Goal: Transaction & Acquisition: Book appointment/travel/reservation

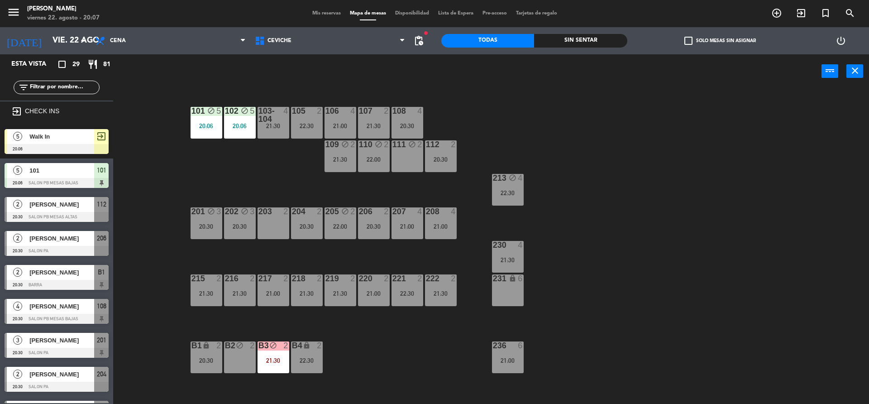
click at [154, 115] on div "101 block 5 20:06 102 block 5 20:06 103-104 4 21:30 105 2 22:30 106 4 21:00 107…" at bounding box center [496, 249] width 748 height 316
click at [249, 159] on div "101 block 5 20:06 102 block 5 20:06 103-104 4 21:30 105 2 22:30 106 4 21:00 107…" at bounding box center [496, 249] width 748 height 316
click at [134, 179] on div "101 block 5 20:06 102 block 5 20:06 103-104 4 21:30 105 2 22:30 106 4 21:00 107…" at bounding box center [496, 249] width 748 height 316
click at [165, 102] on div "101 block 5 20:06 102 block 5 20:06 103-104 4 21:30 105 2 22:30 106 4 21:00 107…" at bounding box center [496, 249] width 748 height 316
click at [209, 361] on div "20:30" at bounding box center [207, 360] width 32 height 6
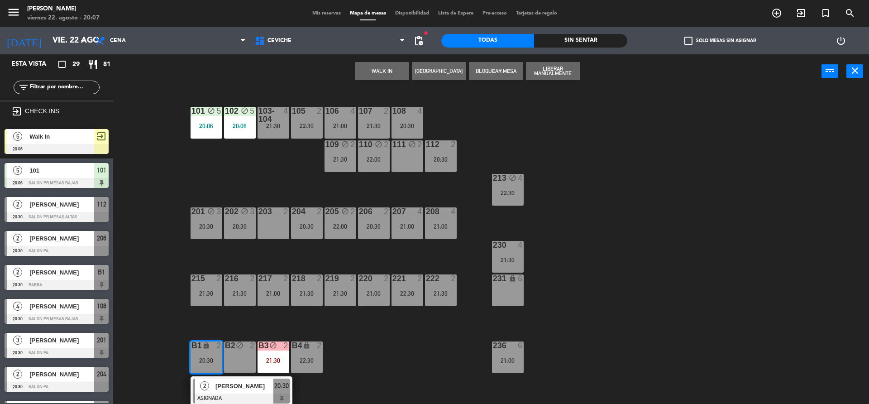
click at [250, 150] on div "101 block 5 20:06 102 block 5 20:06 103-104 4 21:30 105 2 22:30 106 4 21:00 107…" at bounding box center [496, 249] width 748 height 316
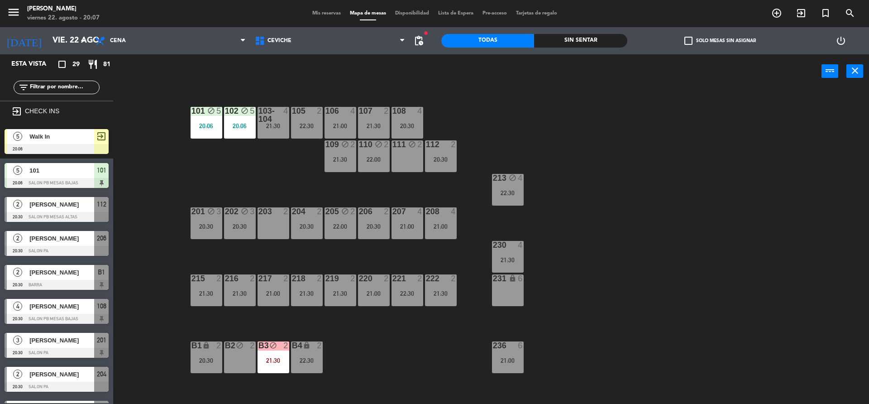
click at [143, 233] on div "101 block 5 20:06 102 block 5 20:06 103-104 4 21:30 105 2 22:30 106 4 21:00 107…" at bounding box center [496, 249] width 748 height 316
click at [85, 156] on div "5 Walk In 20:06 exit_to_app" at bounding box center [56, 142] width 113 height 34
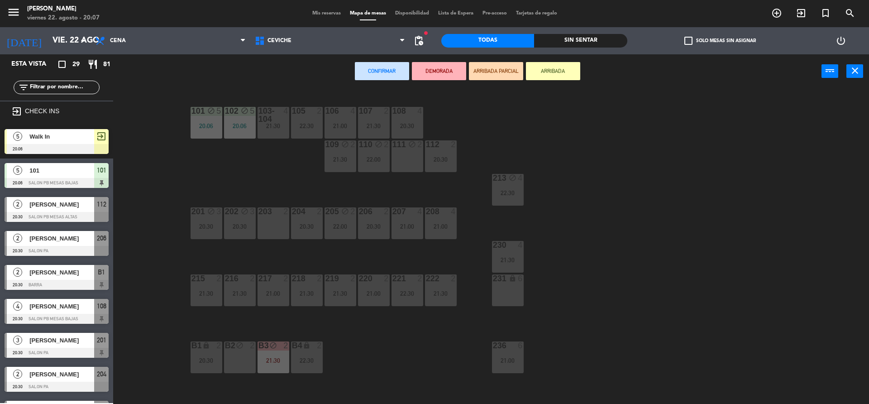
click at [85, 140] on div "Esta vista crop_square 29 restaurant 81 filter_list exit_to_app CHECK INS 5 Wal…" at bounding box center [56, 229] width 113 height 350
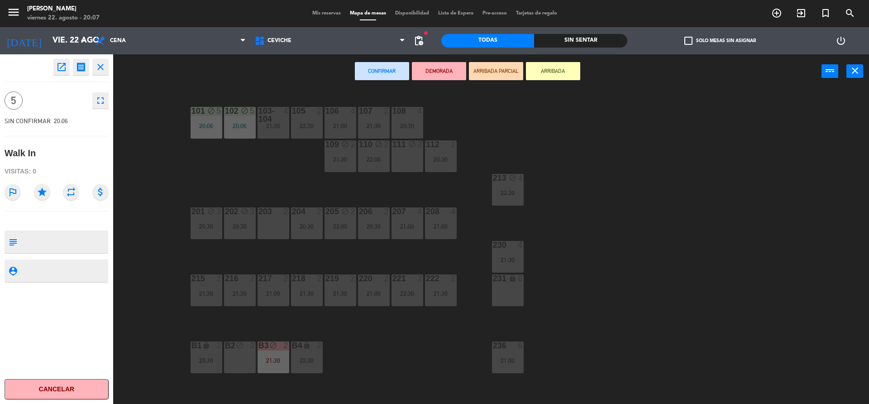
click at [140, 177] on div "101 block 5 20:06 102 block 5 20:06 103-104 4 21:30 105 2 22:30 106 4 21:00 107…" at bounding box center [496, 249] width 748 height 316
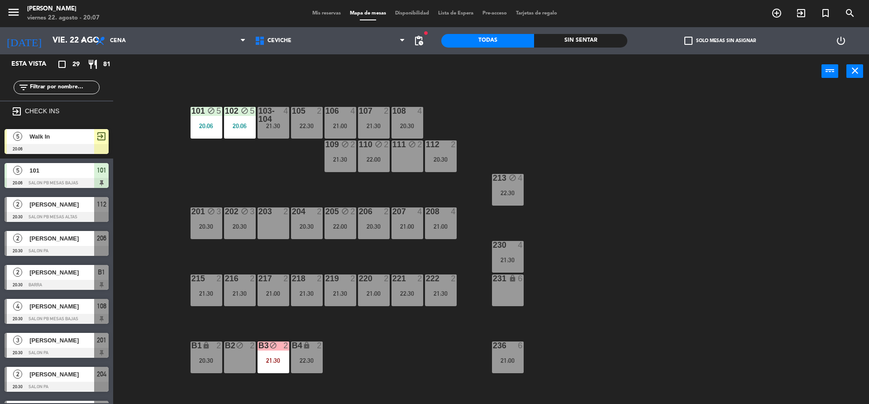
click at [134, 171] on div "101 block 5 20:06 102 block 5 20:06 103-104 4 21:30 105 2 22:30 106 4 21:00 107…" at bounding box center [496, 249] width 748 height 316
click at [70, 144] on div at bounding box center [57, 149] width 104 height 10
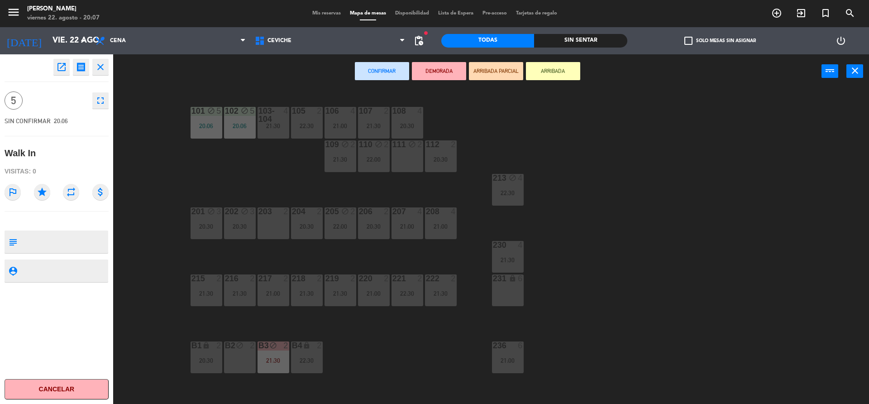
click at [95, 391] on button "Cancelar" at bounding box center [57, 389] width 104 height 20
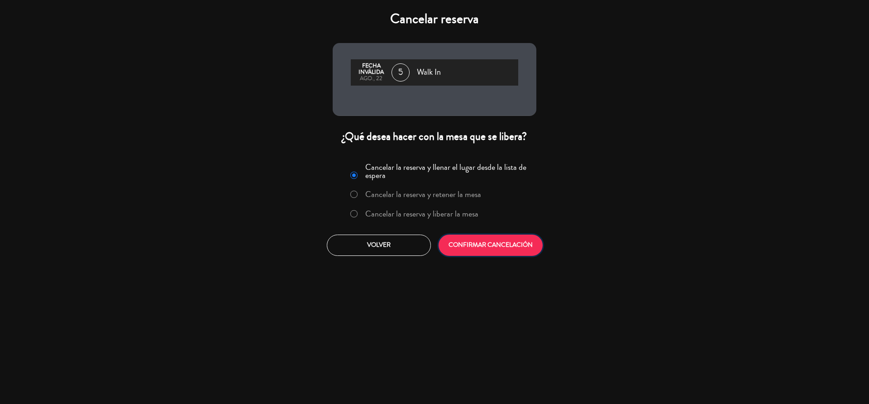
click at [494, 238] on button "CONFIRMAR CANCELACIÓN" at bounding box center [491, 245] width 104 height 21
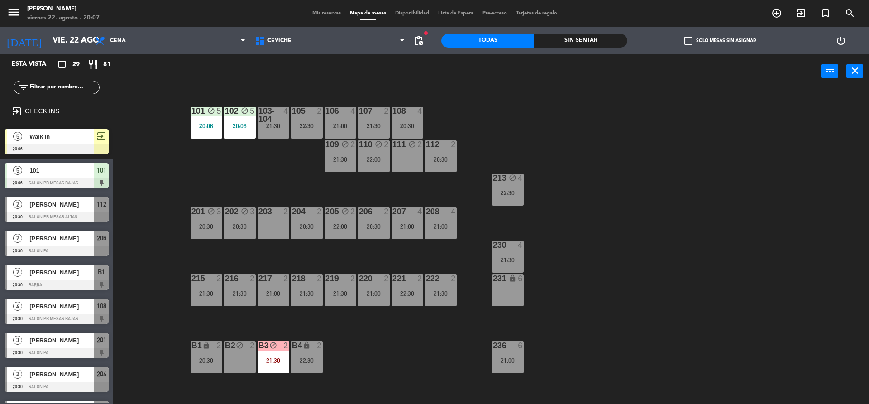
click at [552, 175] on div "101 block 5 20:06 102 block 5 20:06 103-104 4 21:30 105 2 22:30 106 4 21:00 107…" at bounding box center [496, 249] width 748 height 316
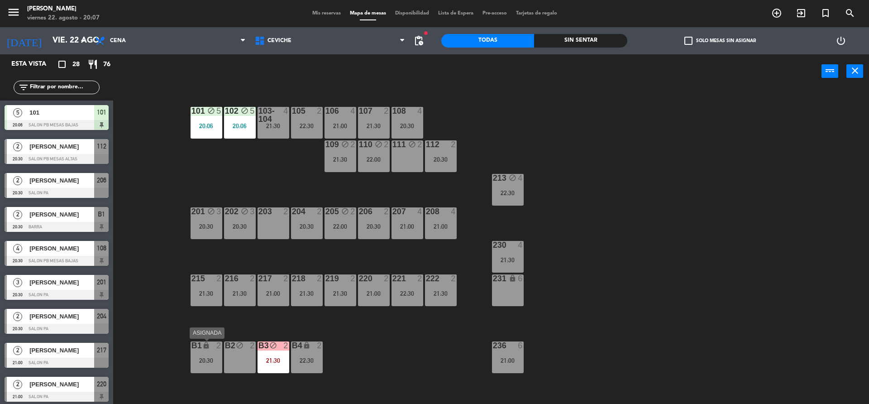
click at [211, 366] on div "B1 lock 2 20:30" at bounding box center [207, 357] width 32 height 32
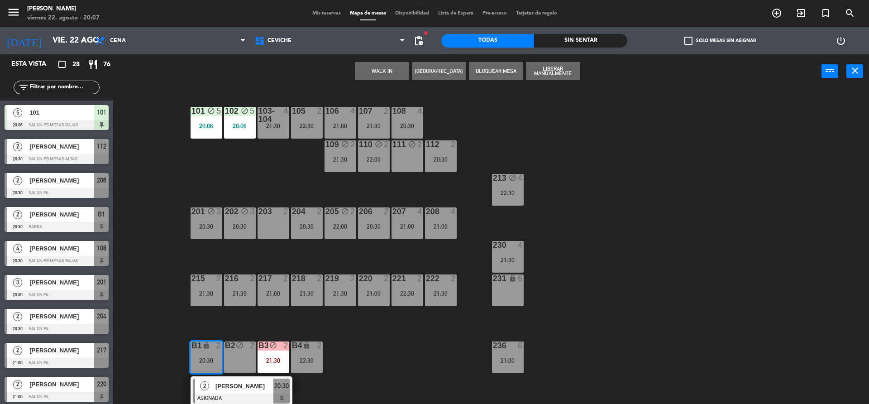
click at [464, 97] on div "101 block 5 20:06 102 block 5 20:06 103-104 4 21:30 105 2 22:30 106 4 21:00 107…" at bounding box center [496, 249] width 748 height 316
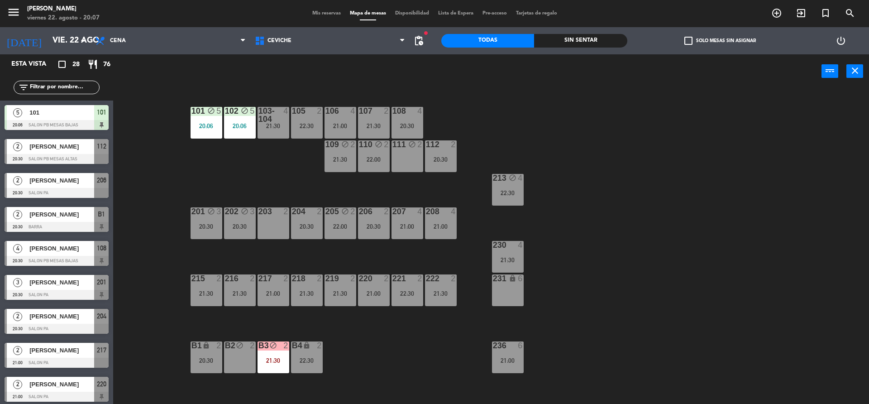
click at [303, 116] on div "105 2 22:30" at bounding box center [307, 123] width 32 height 32
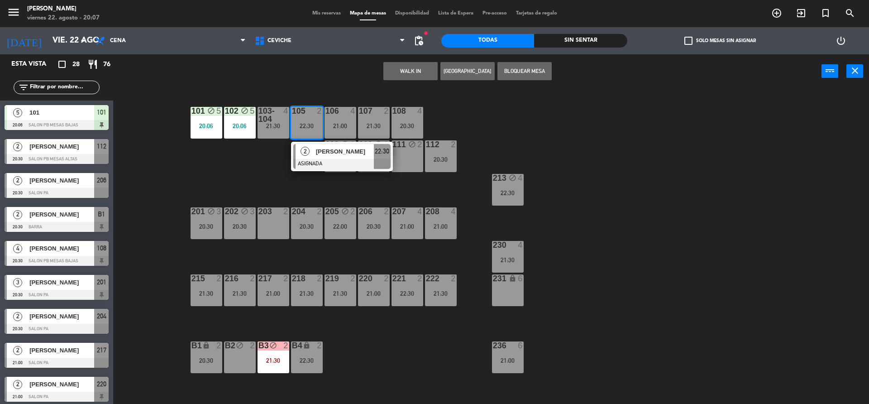
click at [211, 355] on div "B1 lock 2 20:30" at bounding box center [207, 357] width 32 height 32
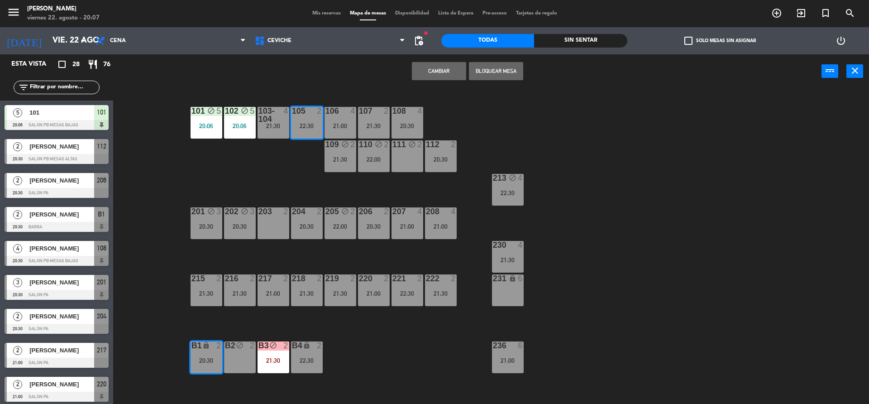
click at [451, 68] on button "Cambiar" at bounding box center [439, 71] width 54 height 18
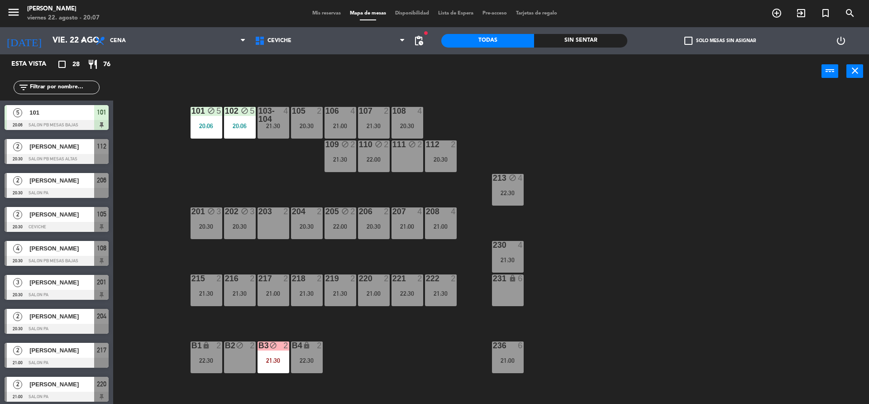
click at [459, 92] on div "101 block 5 20:06 102 block 5 20:06 103-104 4 21:30 105 2 20:30 106 4 21:00 107…" at bounding box center [496, 249] width 748 height 316
click at [206, 361] on div "22:30" at bounding box center [207, 360] width 32 height 6
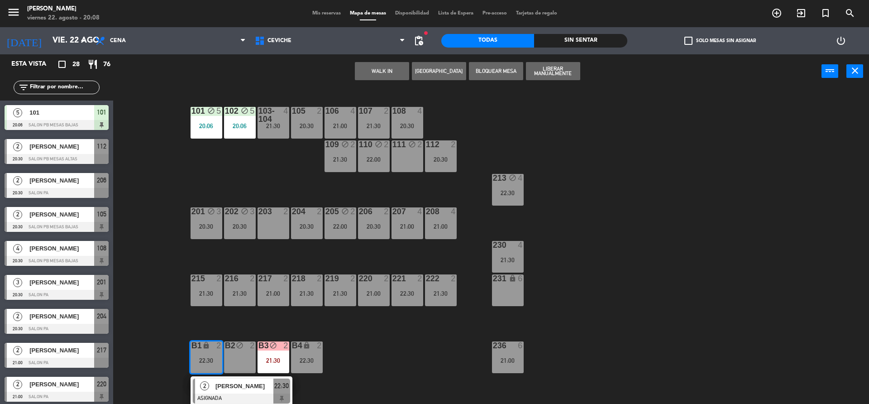
click at [165, 262] on div "101 block 5 20:06 102 block 5 20:06 103-104 4 21:30 105 2 20:30 106 4 21:00 107…" at bounding box center [496, 249] width 748 height 316
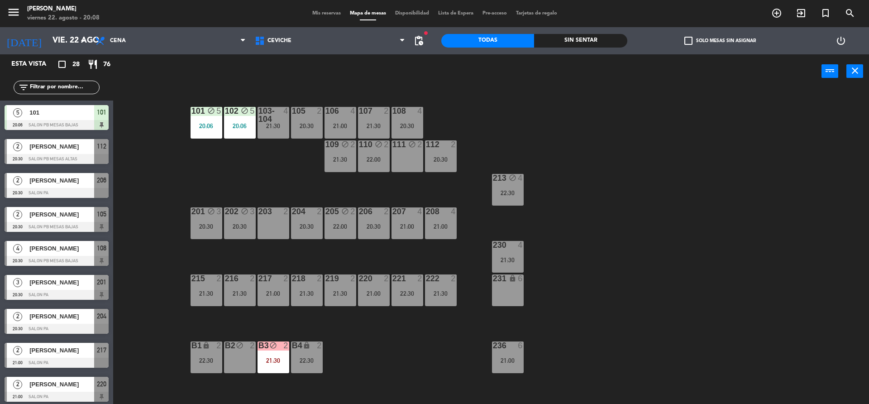
click at [410, 159] on div "111 block 2" at bounding box center [408, 156] width 32 height 32
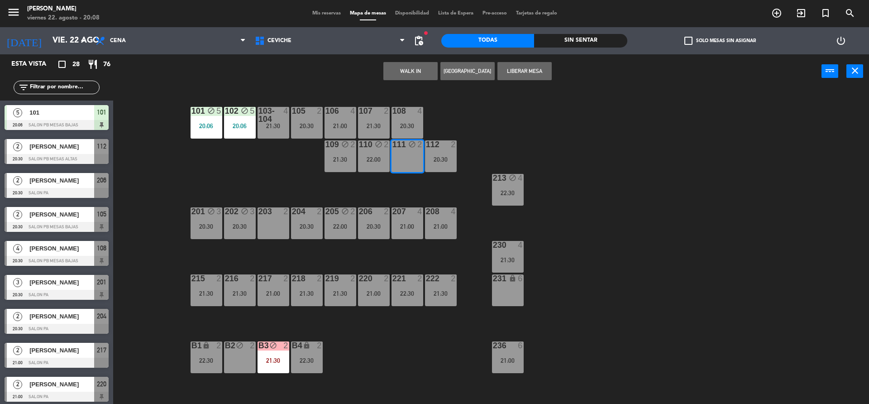
click at [536, 67] on button "Liberar Mesa" at bounding box center [525, 71] width 54 height 18
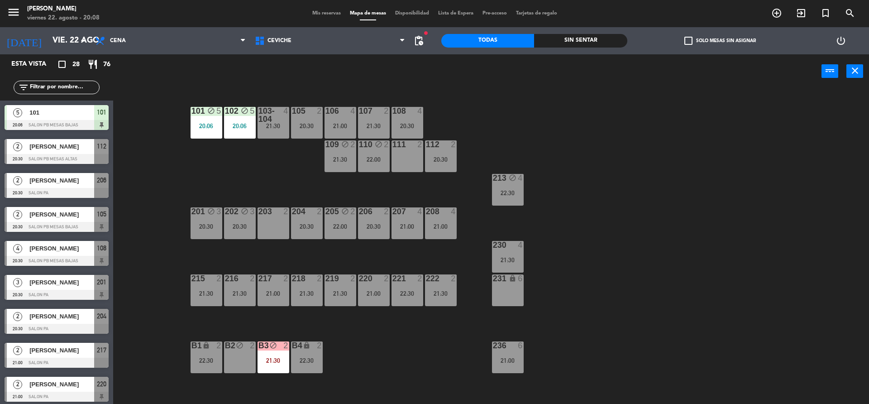
click at [339, 161] on div "21:30" at bounding box center [341, 159] width 32 height 6
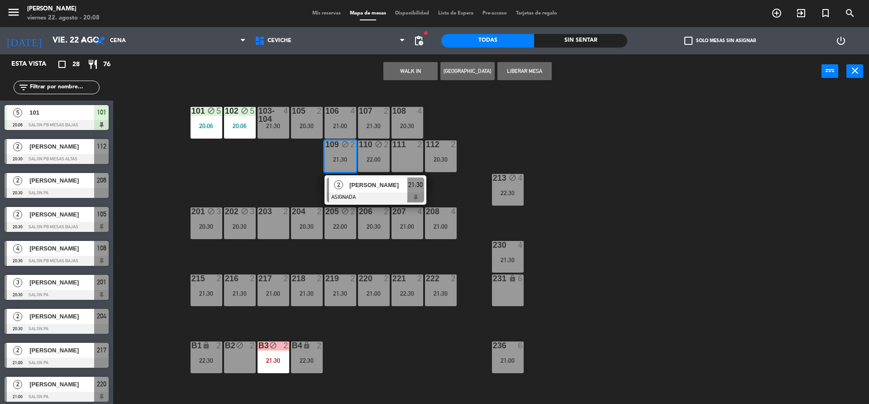
click at [407, 168] on div "111 2" at bounding box center [408, 156] width 32 height 32
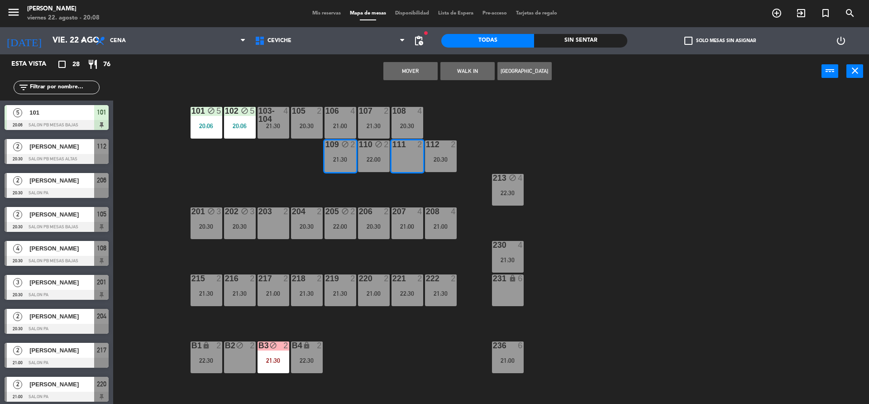
click at [399, 78] on button "Mover" at bounding box center [410, 71] width 54 height 18
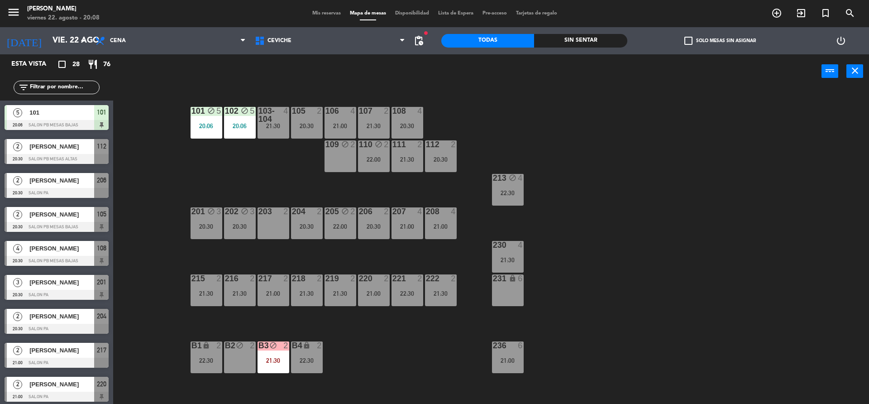
click at [178, 198] on div "101 block 5 20:06 102 block 5 20:06 103-104 4 21:30 105 2 20:30 106 4 21:00 107…" at bounding box center [496, 249] width 748 height 316
click at [222, 204] on div "101 block 5 20:06 102 block 5 20:06 103-104 4 21:30 105 2 20:30 106 4 21:00 107…" at bounding box center [496, 249] width 748 height 316
click at [253, 182] on div "101 block 5 20:06 102 block 5 20:06 103-104 4 21:30 105 2 20:30 106 4 21:00 107…" at bounding box center [496, 249] width 748 height 316
click at [616, 251] on div "101 block 5 20:06 102 block 5 20:06 103-104 4 21:30 105 2 20:30 106 4 21:00 107…" at bounding box center [496, 249] width 748 height 316
click at [571, 302] on div "101 block 5 20:06 102 block 5 20:06 103-104 4 21:30 105 2 20:30 106 4 21:00 107…" at bounding box center [496, 249] width 748 height 316
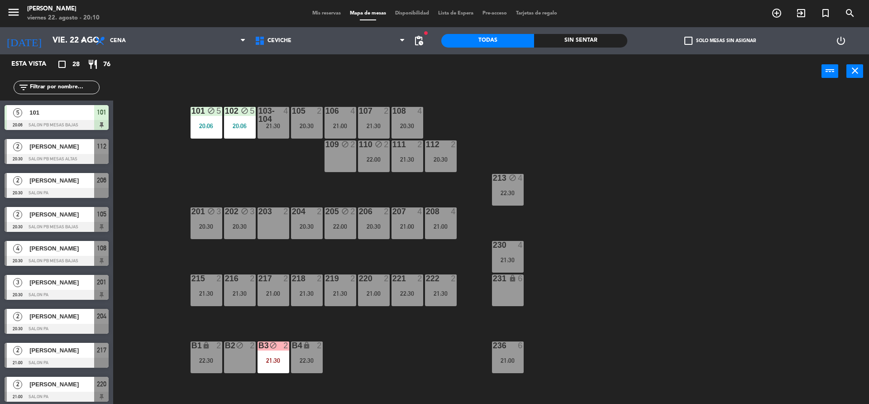
click at [273, 220] on div "203 2" at bounding box center [274, 223] width 32 height 32
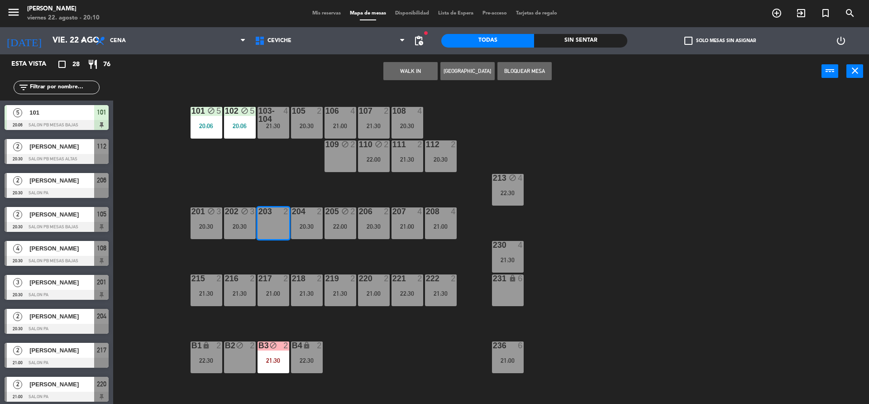
click at [567, 74] on div "WALK IN [GEOGRAPHIC_DATA] Bloquear Mesa power_input close" at bounding box center [467, 71] width 709 height 34
click at [531, 71] on button "Bloquear Mesa" at bounding box center [525, 71] width 54 height 18
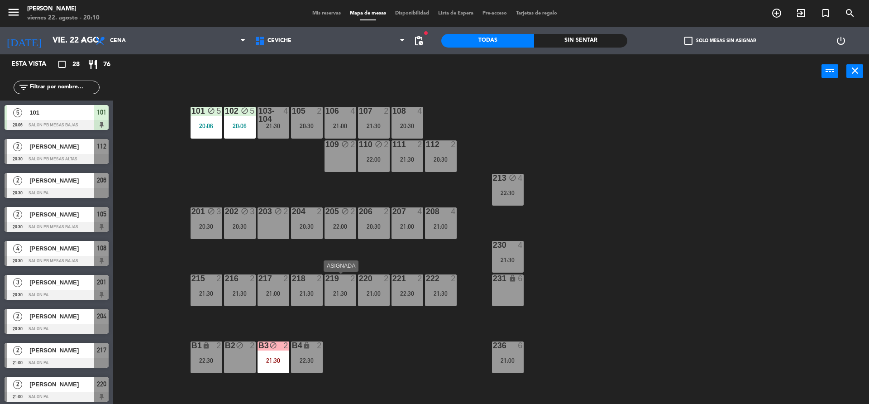
click at [341, 261] on div "101 block 5 20:06 102 block 5 20:06 103-104 4 21:30 105 2 20:30 106 4 21:00 107…" at bounding box center [496, 249] width 748 height 316
click at [280, 231] on div "203 block 2" at bounding box center [274, 223] width 32 height 32
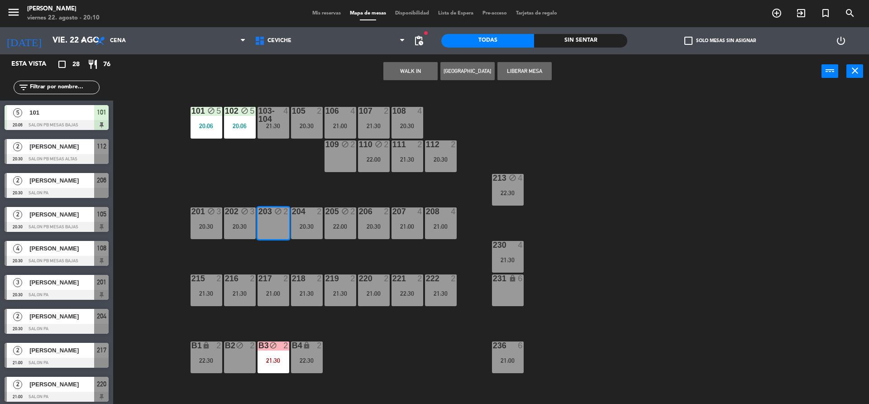
click at [460, 62] on button "[GEOGRAPHIC_DATA]" at bounding box center [468, 71] width 54 height 18
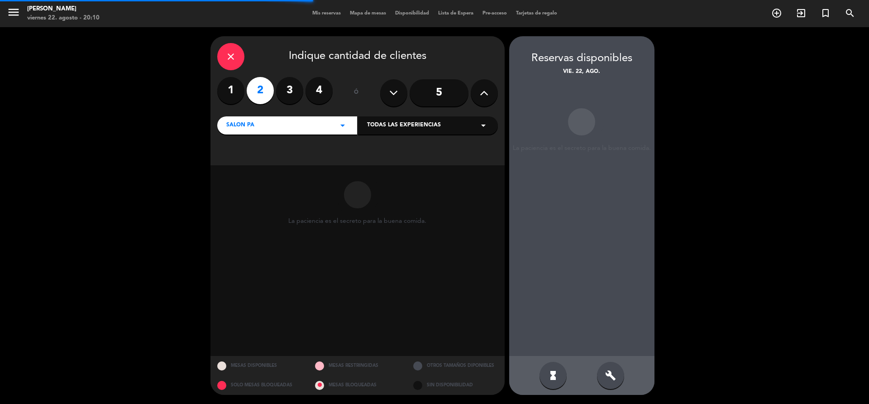
click at [612, 374] on icon "build" at bounding box center [610, 375] width 11 height 11
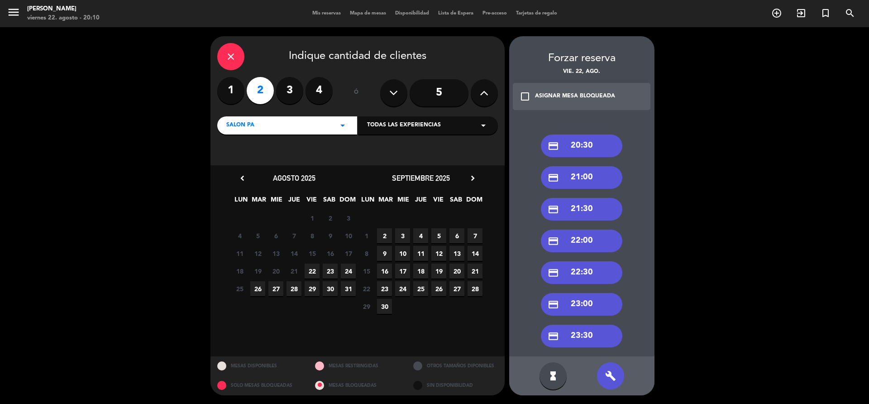
scroll to position [0, 0]
click at [579, 102] on div "check_box_outline_blank ASIGNAR MESA BLOQUEADA" at bounding box center [582, 95] width 138 height 27
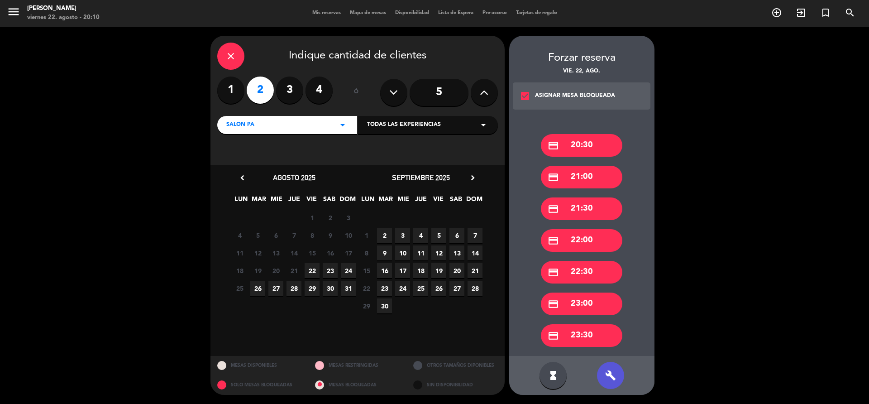
click at [590, 340] on div "credit_card 23:30" at bounding box center [581, 335] width 81 height 23
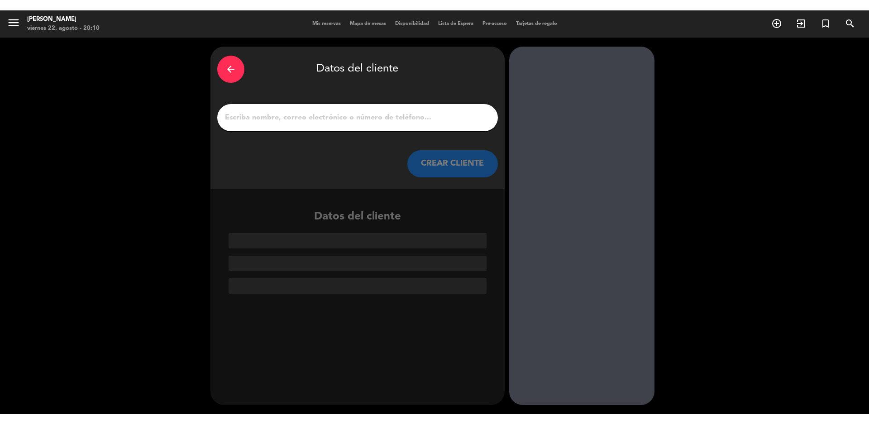
scroll to position [0, 0]
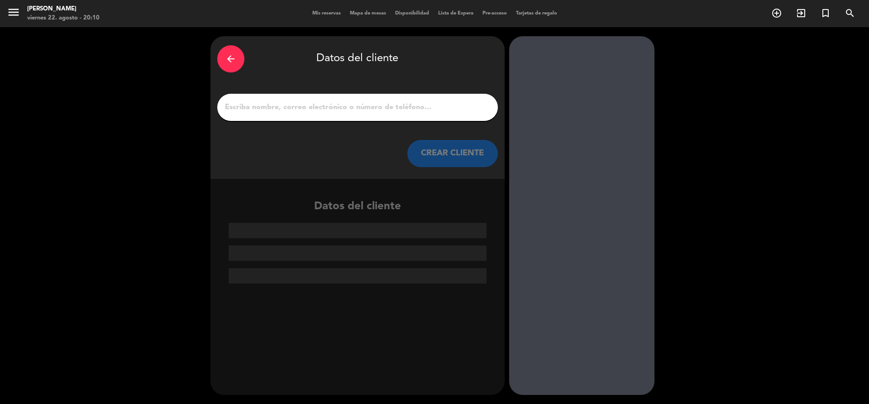
click at [363, 106] on input "1" at bounding box center [357, 107] width 267 height 13
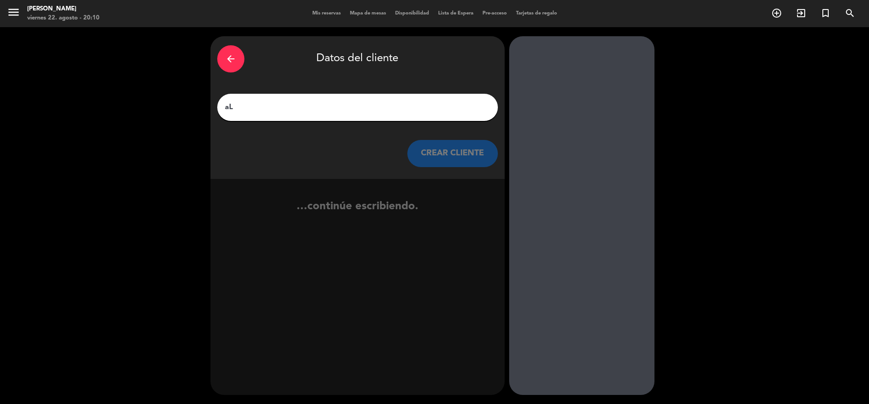
type input "a"
type input "[PERSON_NAME]"
click at [450, 161] on button "CREAR CLIENTE" at bounding box center [452, 153] width 91 height 27
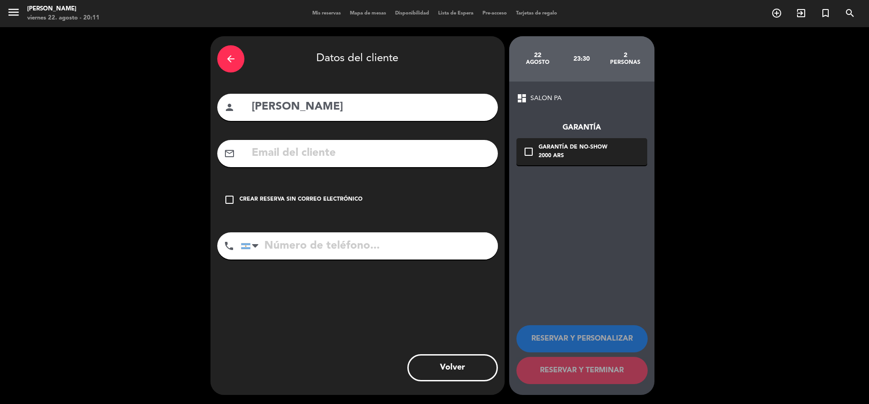
click at [349, 200] on div "Crear reserva sin correo electrónico" at bounding box center [301, 199] width 123 height 9
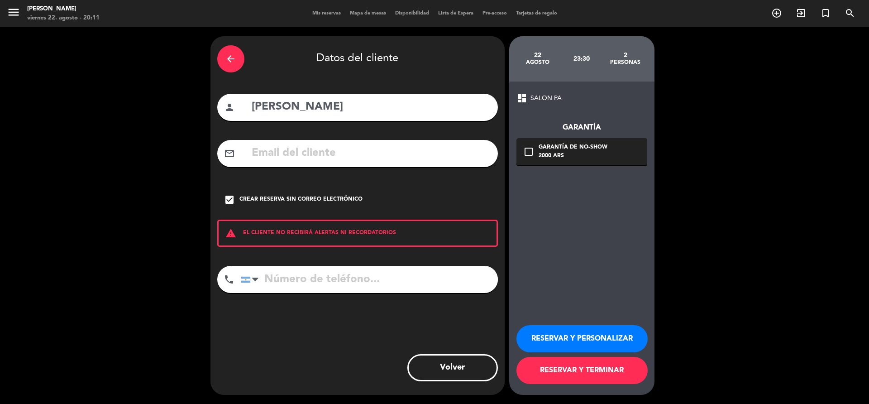
click at [373, 273] on input "tel" at bounding box center [369, 279] width 257 height 27
type input "3413010603"
click at [560, 370] on button "RESERVAR Y TERMINAR" at bounding box center [582, 370] width 131 height 27
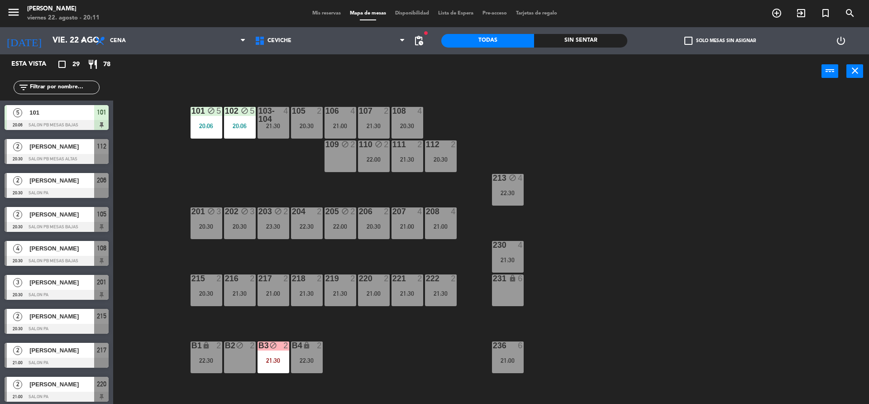
click at [238, 174] on div "101 block 5 20:06 102 block 5 20:06 103-104 4 21:30 105 2 20:30 106 4 21:00 107…" at bounding box center [496, 249] width 748 height 316
click at [219, 364] on div "22:30" at bounding box center [207, 360] width 32 height 6
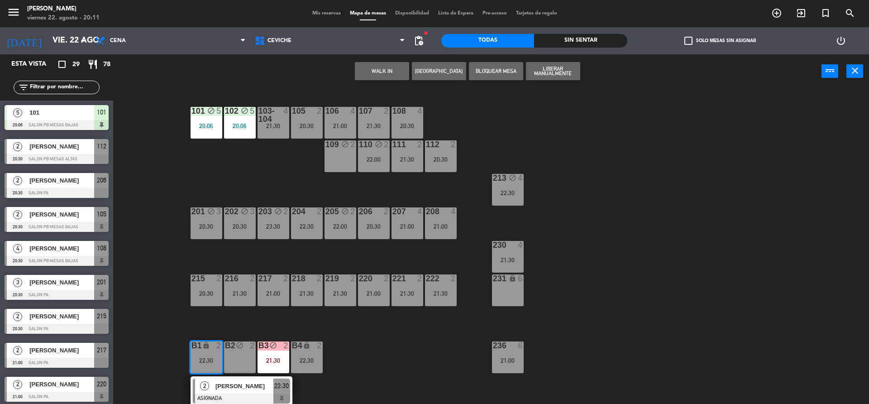
click at [394, 338] on div "101 block 5 20:06 102 block 5 20:06 103-104 4 21:30 105 2 20:30 106 4 21:00 107…" at bounding box center [496, 249] width 748 height 316
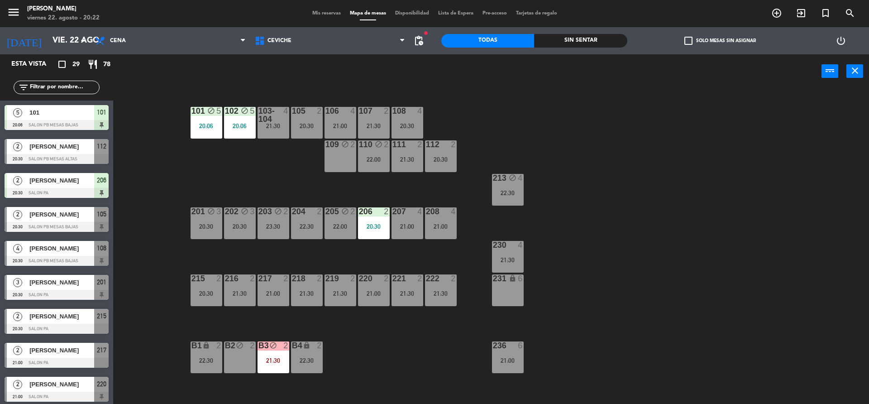
click at [571, 220] on div "101 block 5 20:06 102 block 5 20:06 103-104 4 21:30 105 2 20:30 106 4 21:00 107…" at bounding box center [496, 249] width 748 height 316
click at [509, 292] on div "231 lock 6" at bounding box center [508, 290] width 32 height 32
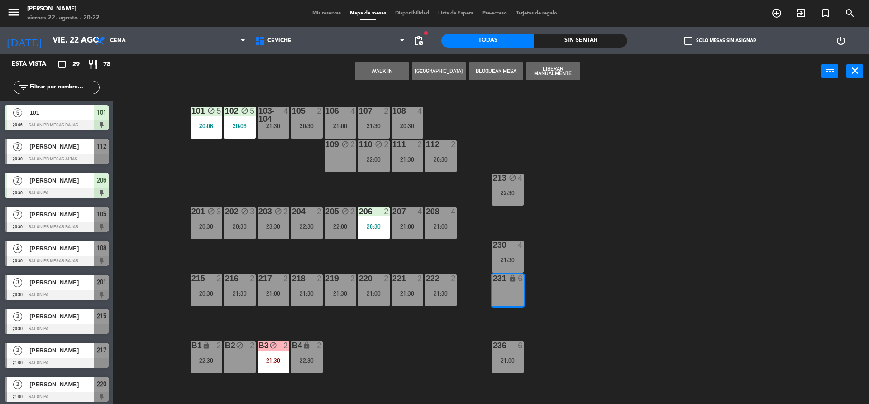
click at [505, 73] on button "Bloquear Mesa" at bounding box center [496, 71] width 54 height 18
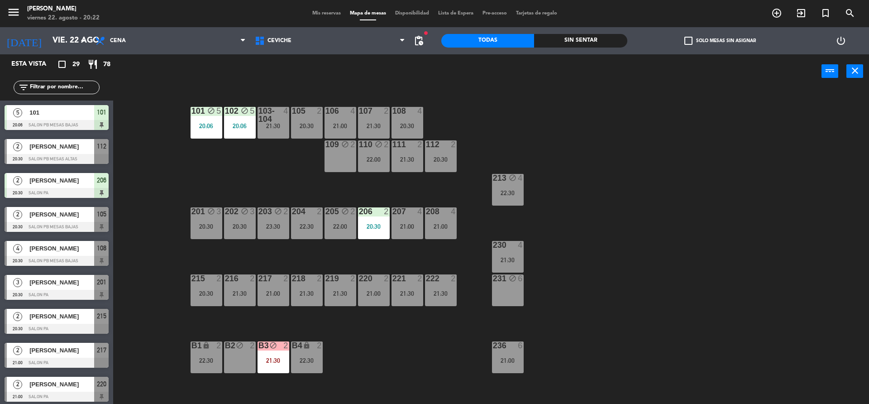
click at [505, 292] on div "231 block 6" at bounding box center [508, 290] width 32 height 32
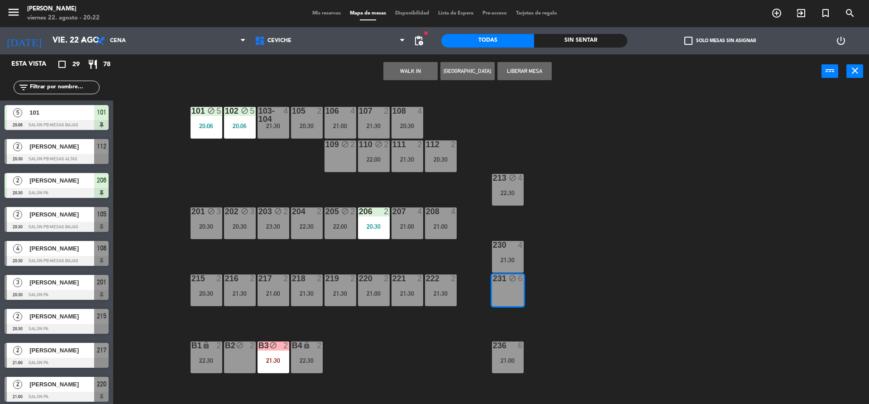
click at [452, 74] on button "[GEOGRAPHIC_DATA]" at bounding box center [468, 71] width 54 height 18
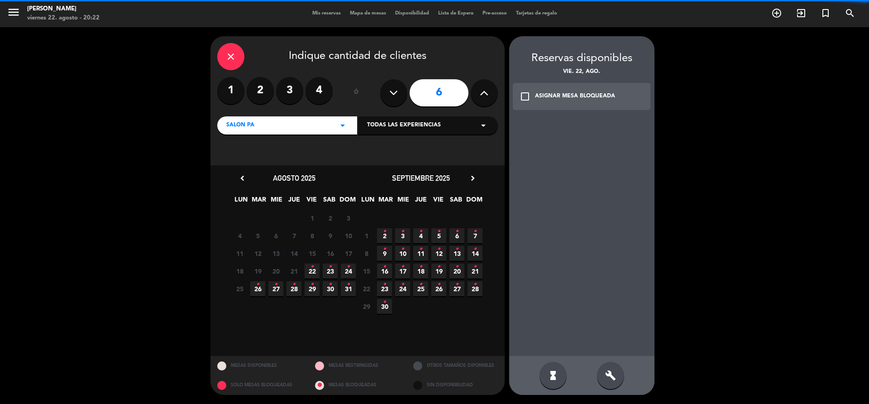
click at [605, 366] on div "build" at bounding box center [610, 375] width 27 height 27
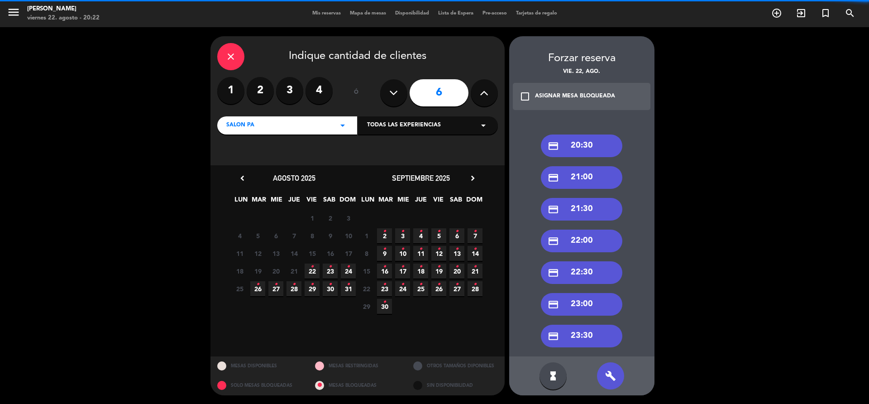
click at [296, 88] on label "3" at bounding box center [289, 90] width 27 height 27
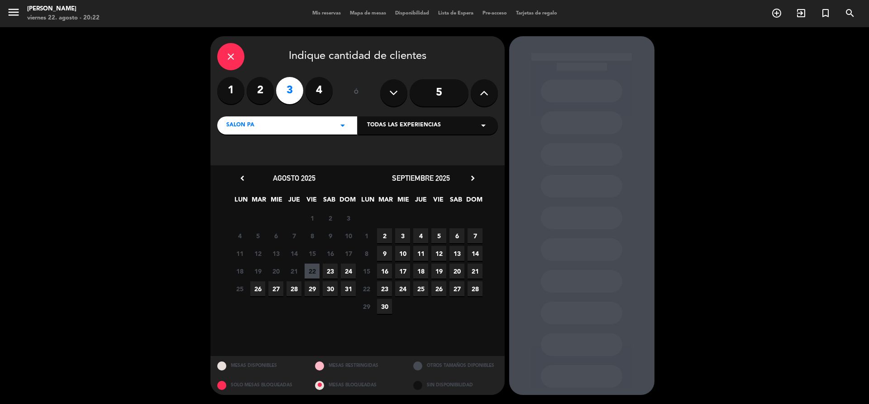
click at [331, 271] on span "23" at bounding box center [330, 271] width 15 height 15
click at [316, 270] on span "22" at bounding box center [312, 271] width 15 height 15
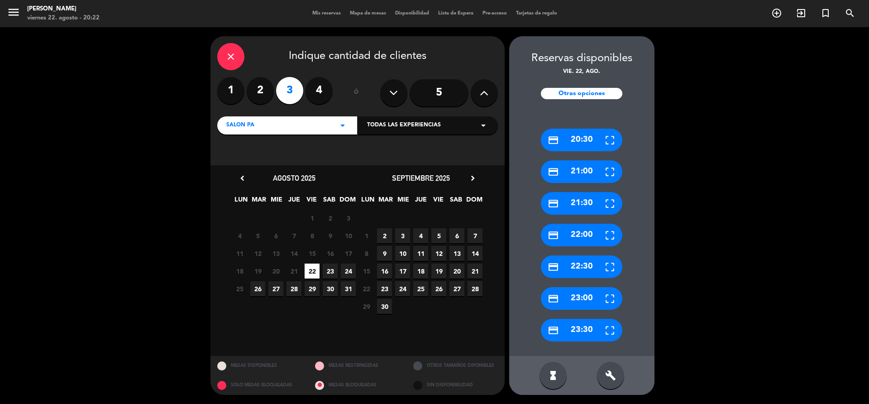
click at [618, 377] on div "build" at bounding box center [610, 375] width 27 height 27
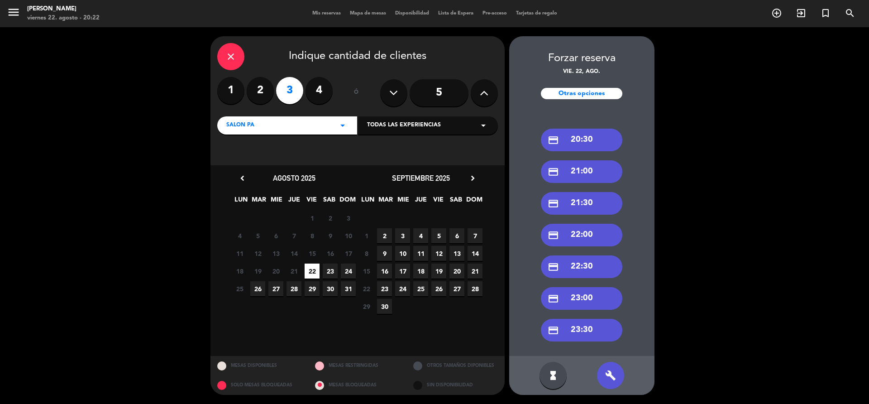
click at [574, 207] on div "credit_card 21:30" at bounding box center [581, 203] width 81 height 23
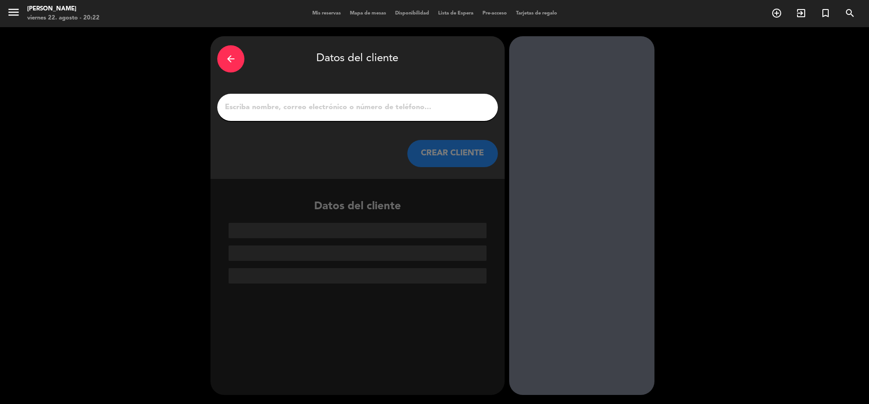
click at [374, 109] on input "1" at bounding box center [357, 107] width 267 height 13
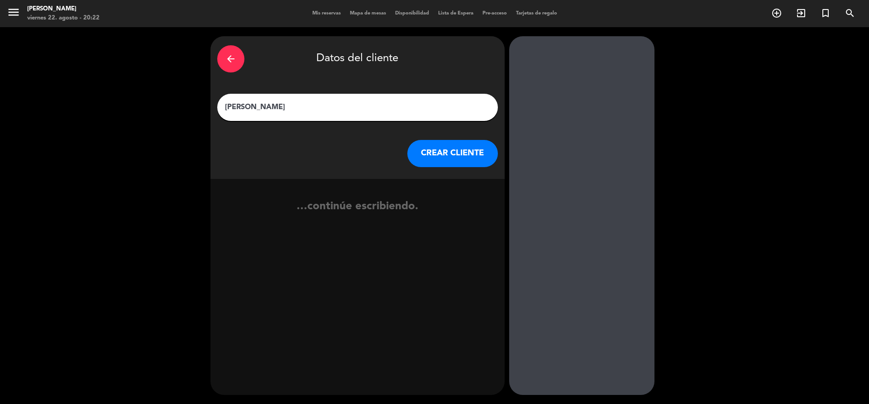
type input "[PERSON_NAME]"
click at [440, 160] on button "CREAR CLIENTE" at bounding box center [452, 153] width 91 height 27
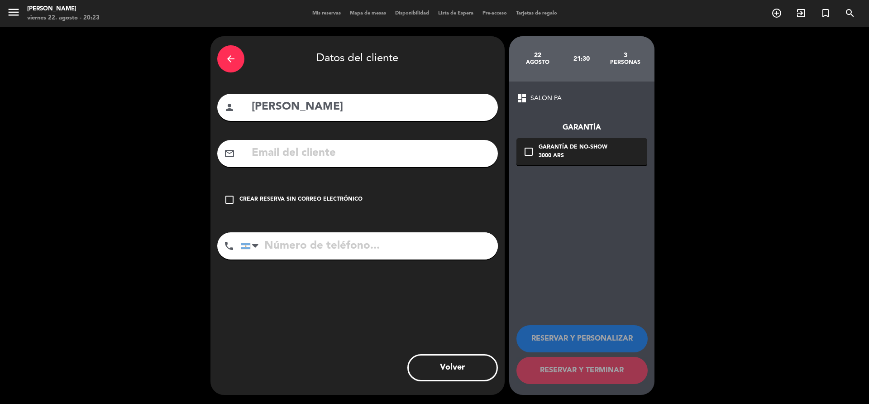
click at [327, 201] on div "Crear reserva sin correo electrónico" at bounding box center [301, 199] width 123 height 9
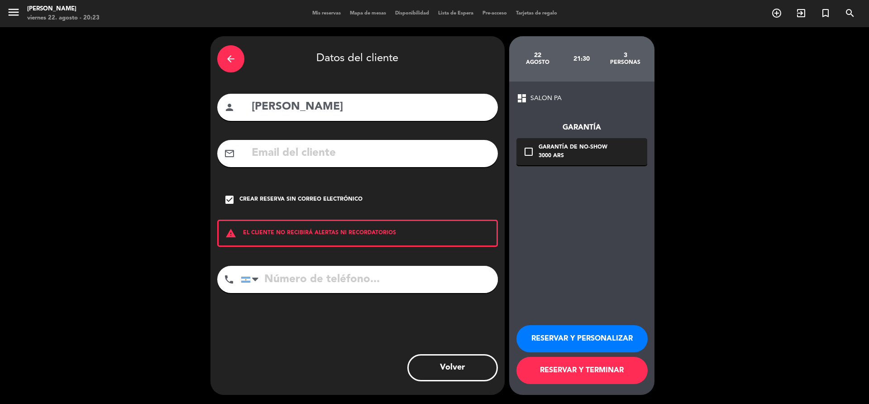
click at [316, 270] on input "tel" at bounding box center [369, 279] width 257 height 27
type input "3"
type input "2615749279"
click at [608, 373] on button "RESERVAR Y TERMINAR" at bounding box center [582, 370] width 131 height 27
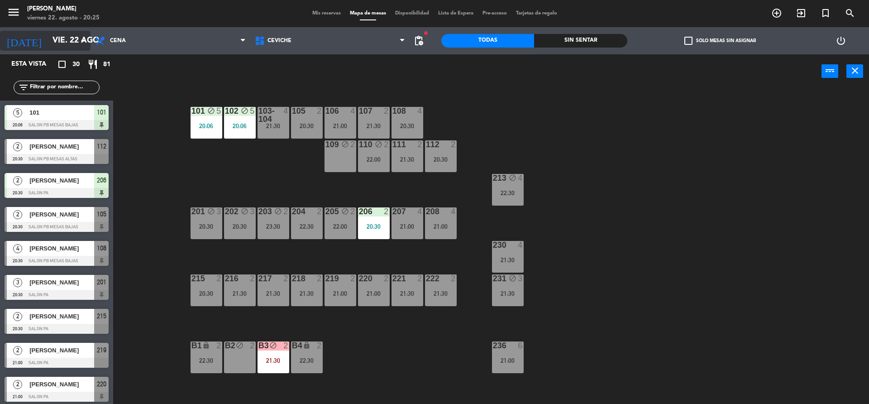
click at [62, 35] on input "vie. 22 ago." at bounding box center [100, 41] width 105 height 18
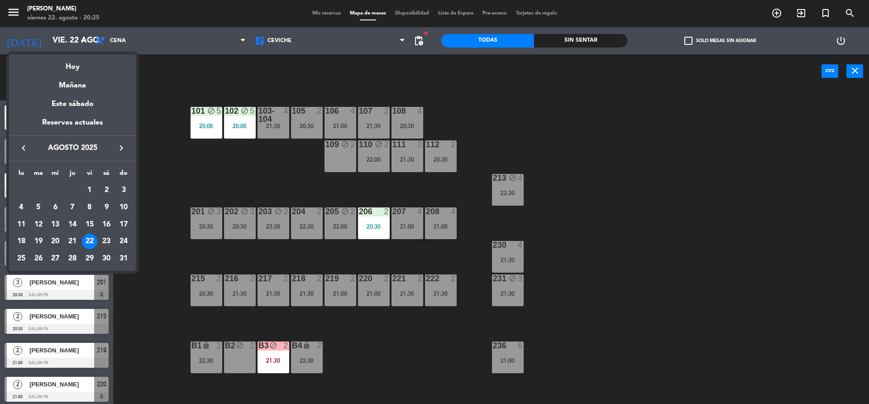
click at [105, 240] on div "23" at bounding box center [106, 241] width 15 height 15
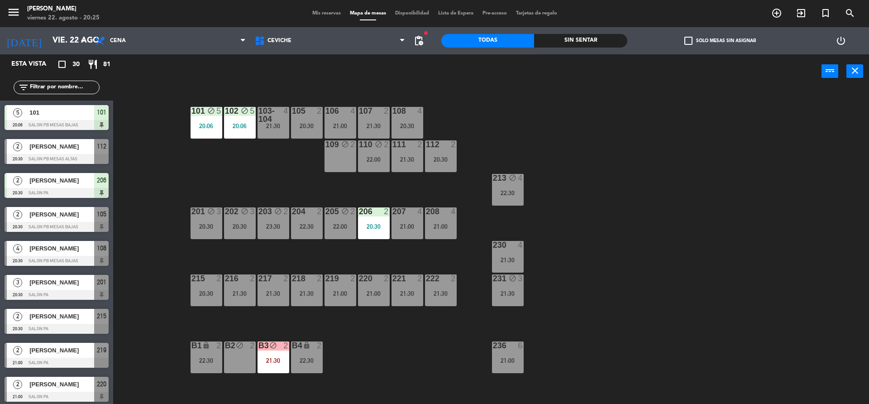
type input "sáb. 23 ago."
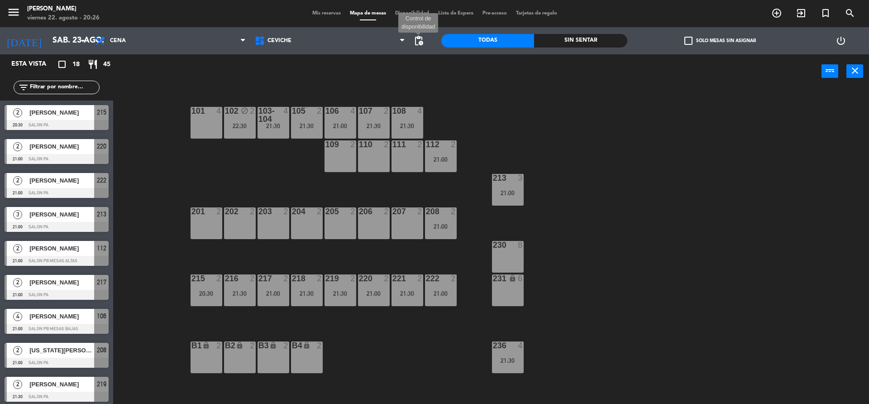
click at [416, 43] on span "pending_actions" at bounding box center [418, 40] width 11 height 11
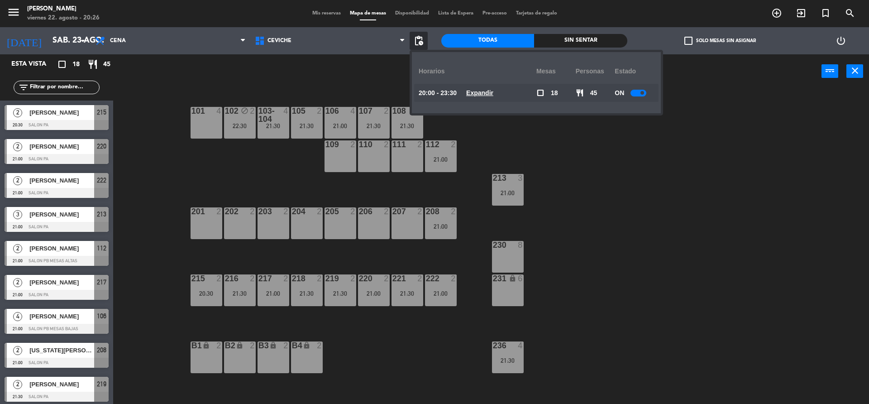
click at [475, 95] on u "Expandir" at bounding box center [479, 92] width 27 height 7
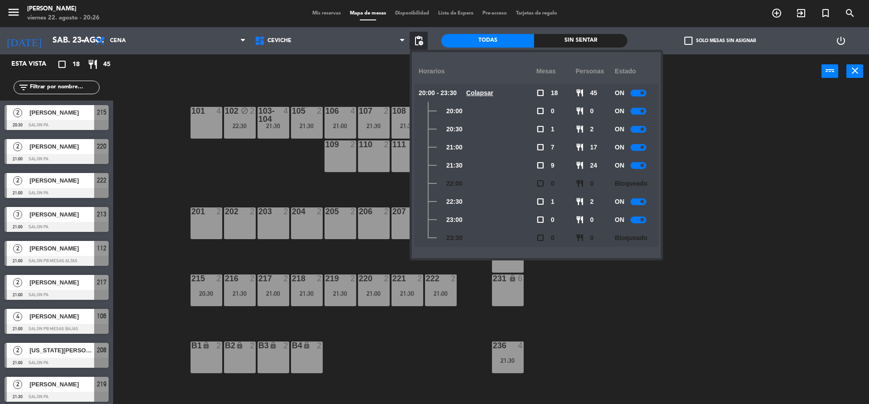
click at [637, 168] on div at bounding box center [639, 165] width 16 height 7
click at [707, 205] on div "101 4 102 block 2 22:30 103-104 4 21:30 105 2 21:30 106 4 21:00 107 2 21:30 108…" at bounding box center [496, 249] width 748 height 316
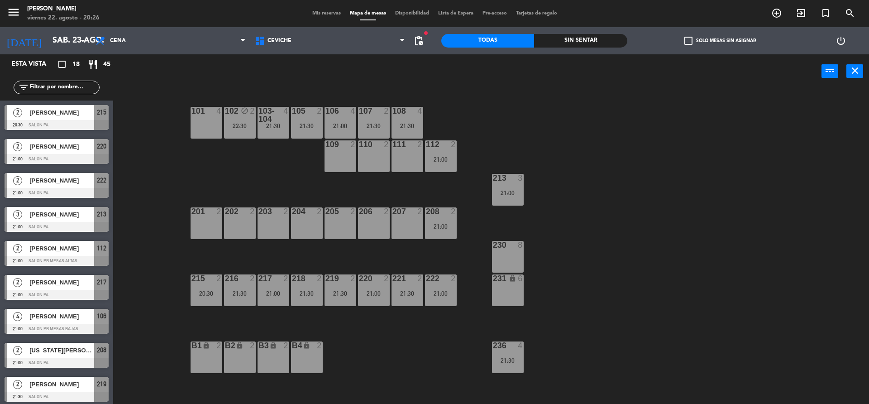
click at [210, 124] on div "101 4" at bounding box center [207, 123] width 32 height 32
click at [488, 72] on button "Bloquear Mesa" at bounding box center [496, 71] width 54 height 18
click at [282, 166] on div "101 4 102 block 2 22:30 103-104 4 21:30 105 2 21:30 106 4 21:00 107 2 21:30 108…" at bounding box center [496, 249] width 748 height 316
click at [200, 135] on div "101 block 4" at bounding box center [207, 123] width 32 height 32
click at [451, 69] on button "[GEOGRAPHIC_DATA]" at bounding box center [439, 71] width 54 height 18
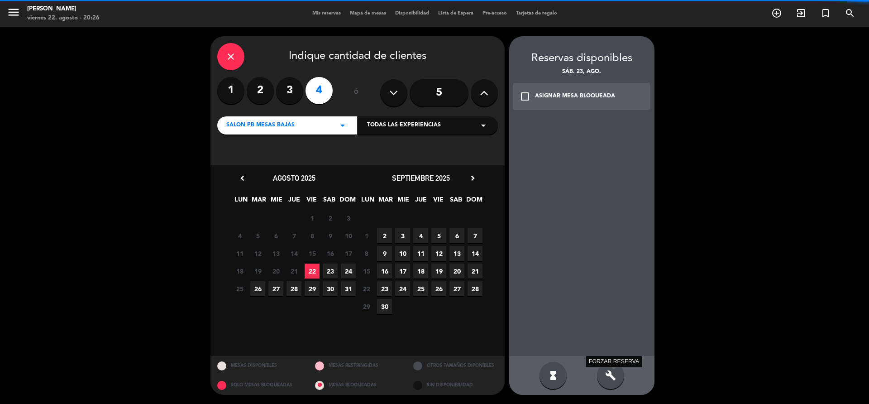
click at [612, 379] on icon "build" at bounding box center [610, 375] width 11 height 11
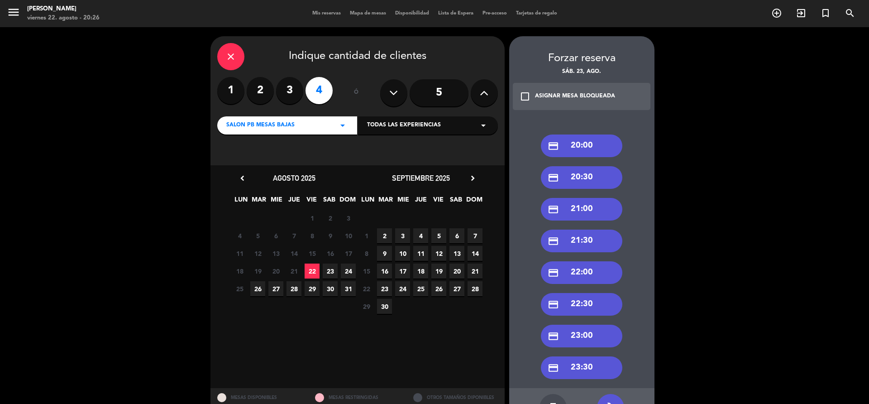
click at [587, 240] on div "credit_card 21:30" at bounding box center [581, 241] width 81 height 23
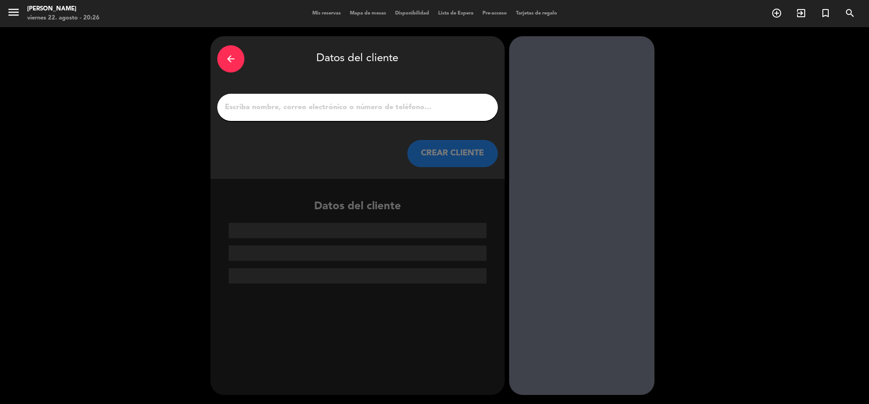
click at [312, 105] on input "1" at bounding box center [357, 107] width 267 height 13
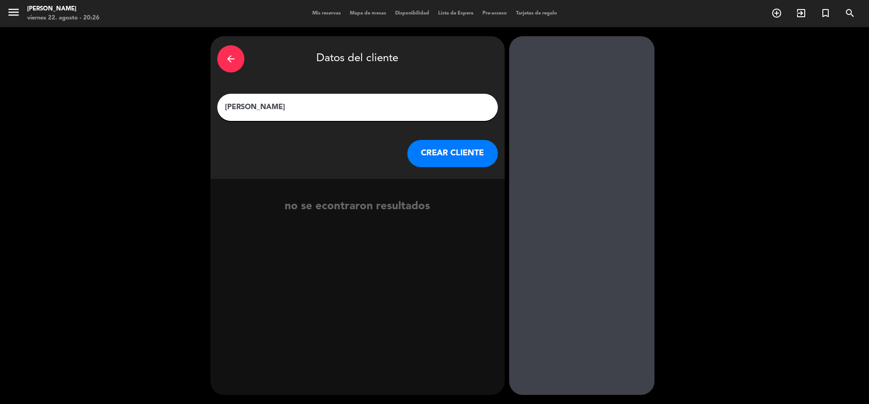
click at [258, 105] on input "[PERSON_NAME]" at bounding box center [357, 107] width 267 height 13
type input "[PERSON_NAME]"
click at [436, 167] on div "arrow_back Datos del cliente [PERSON_NAME] CREAR CLIENTE" at bounding box center [358, 107] width 294 height 143
click at [448, 160] on button "CREAR CLIENTE" at bounding box center [452, 153] width 91 height 27
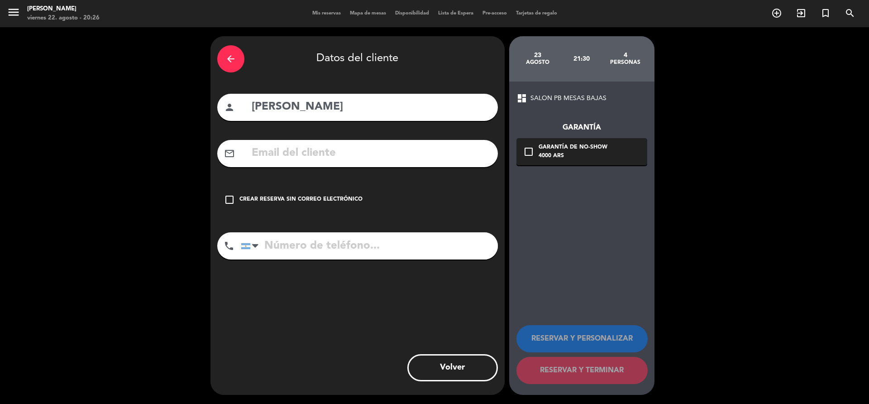
click at [327, 201] on div "Crear reserva sin correo electrónico" at bounding box center [301, 199] width 123 height 9
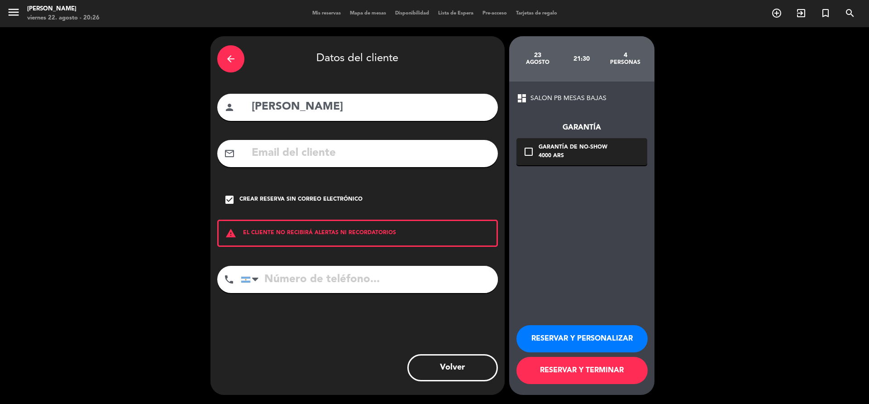
click at [358, 273] on input "tel" at bounding box center [369, 279] width 257 height 27
type input "3329310590"
click at [611, 341] on button "RESERVAR Y PERSONALIZAR" at bounding box center [582, 338] width 131 height 27
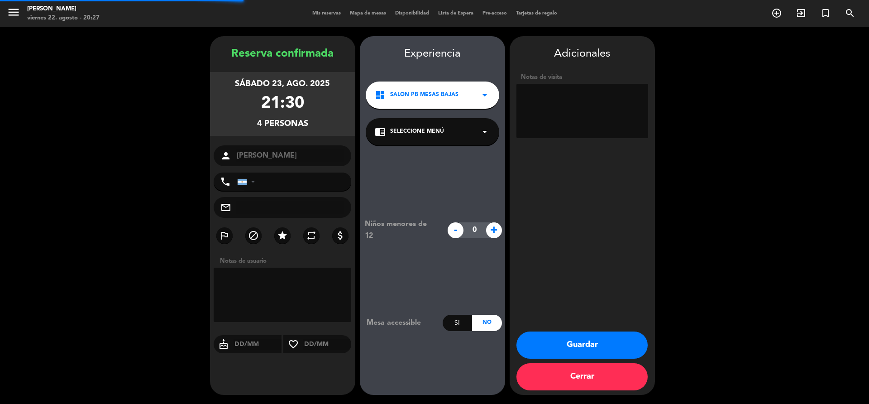
type input "[PHONE_NUMBER]"
click at [307, 291] on textarea at bounding box center [283, 295] width 138 height 54
type textarea "3 ad 1 niño"
click at [563, 338] on button "Guardar" at bounding box center [582, 344] width 131 height 27
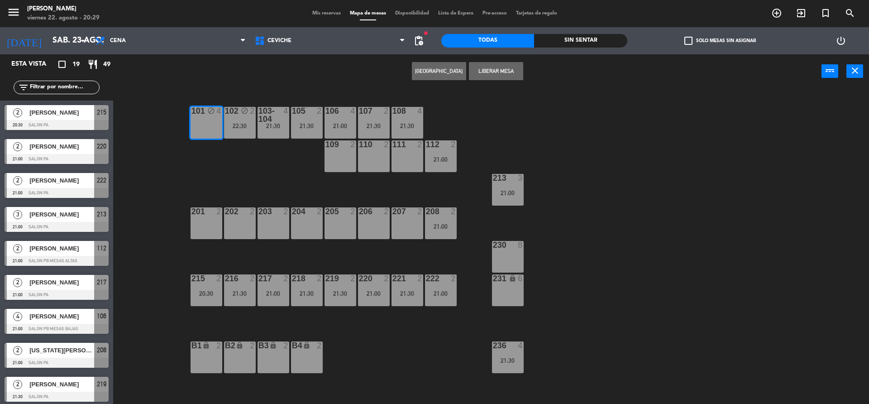
click at [173, 126] on div "101 block 4 102 block 2 22:30 103-104 4 21:30 105 2 21:30 106 4 21:00 107 2 21:…" at bounding box center [496, 249] width 748 height 316
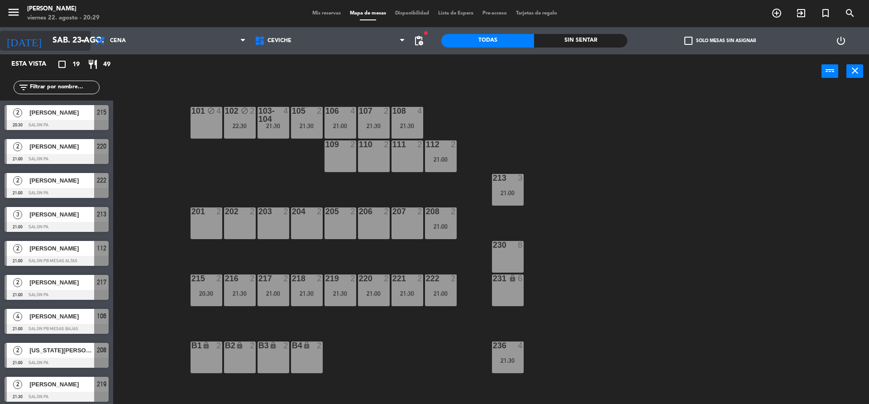
click at [68, 42] on input "sáb. 23 ago." at bounding box center [100, 41] width 105 height 18
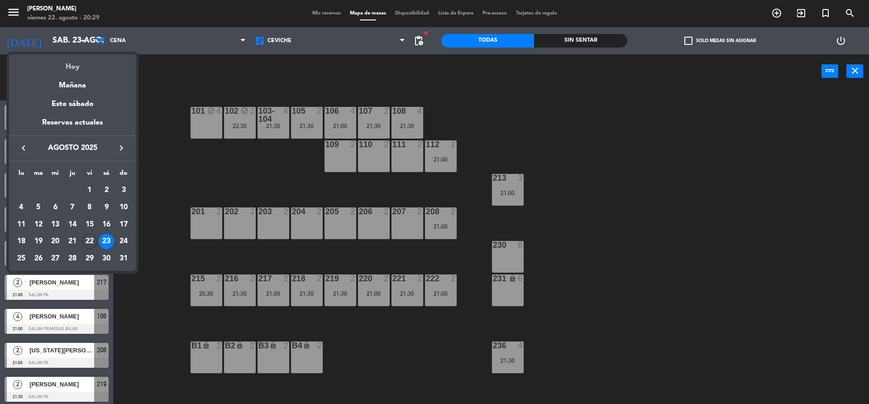
click at [86, 66] on div "Hoy" at bounding box center [72, 63] width 127 height 19
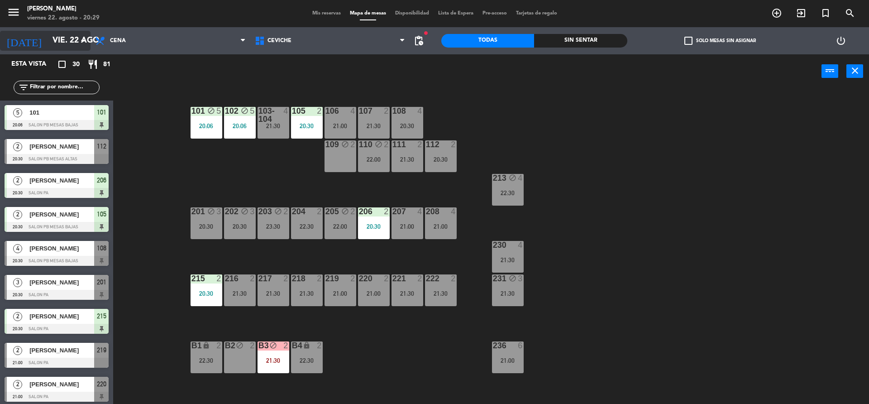
click at [61, 44] on input "vie. 22 ago." at bounding box center [100, 41] width 105 height 18
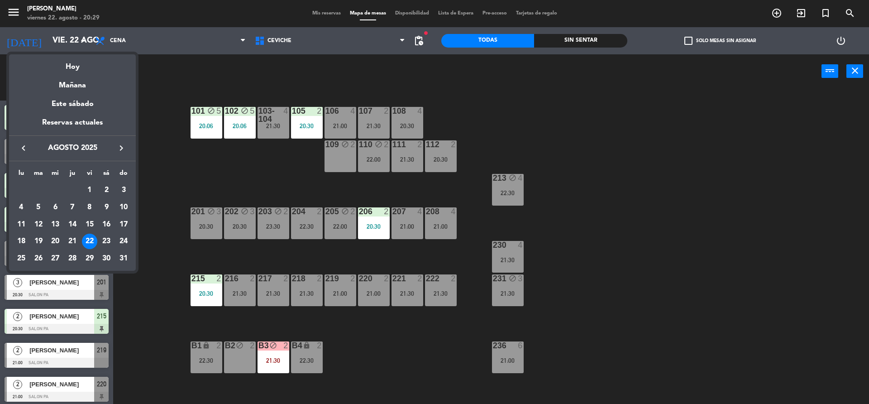
click at [104, 244] on div "23" at bounding box center [106, 241] width 15 height 15
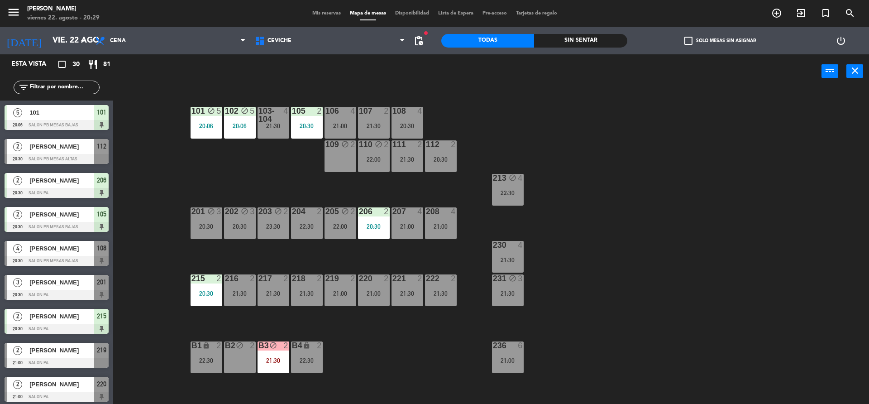
type input "sáb. 23 ago."
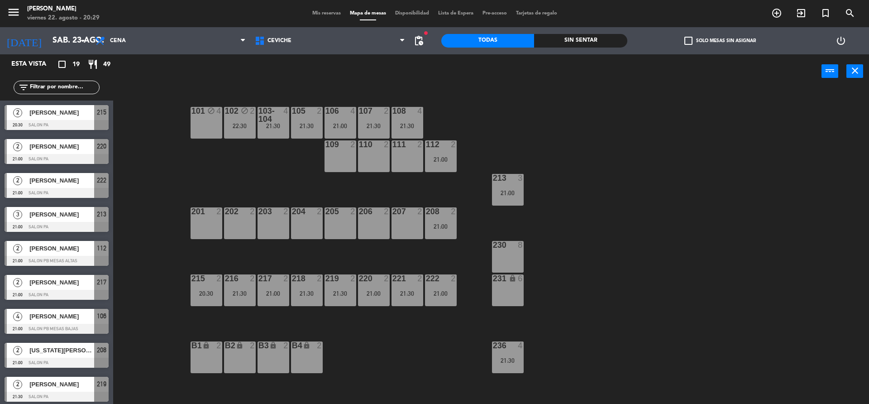
click at [170, 158] on div "101 block 4 102 block 2 22:30 103-104 4 21:30 105 2 21:30 106 4 21:00 107 2 21:…" at bounding box center [496, 249] width 748 height 316
click at [175, 178] on div "101 block 4 102 block 2 22:30 103-104 4 21:30 105 2 21:30 106 4 21:00 107 2 21:…" at bounding box center [496, 249] width 748 height 316
click at [109, 187] on div "Esta vista crop_square 19 restaurant 49 filter_list 2 [PERSON_NAME] 20:30 SALON…" at bounding box center [56, 229] width 113 height 350
click at [692, 129] on div "101 block 4 102 block 2 22:30 103-104 4 21:30 105 2 21:30 106 4 21:00 107 2 21:…" at bounding box center [496, 249] width 748 height 316
click at [154, 197] on div "101 block 4 102 block 2 22:30 103-104 4 21:30 105 2 21:30 106 4 21:00 107 2 21:…" at bounding box center [496, 249] width 748 height 316
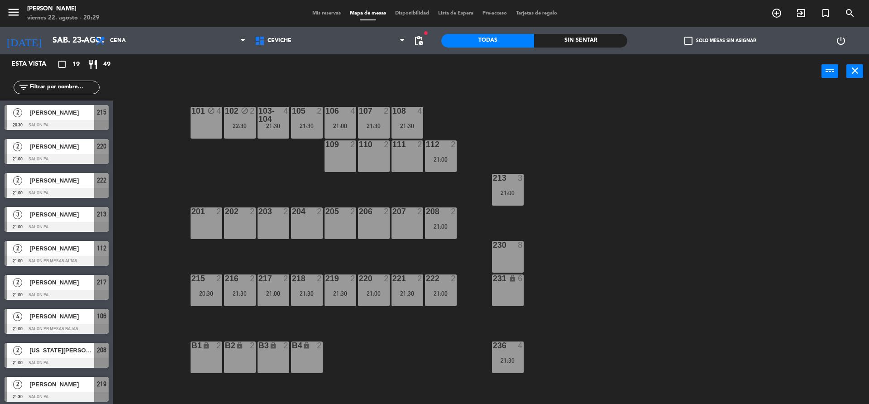
click at [121, 119] on main "101 block 4 102 block 2 22:30 103-104 4 21:30 105 2 21:30 106 4 21:00 107 2 21:…" at bounding box center [491, 244] width 756 height 324
click at [94, 123] on div "Esta vista crop_square 19 restaurant 49 filter_list 2 [PERSON_NAME] 20:30 SALON…" at bounding box center [56, 229] width 113 height 350
drag, startPoint x: 97, startPoint y: 159, endPoint x: 173, endPoint y: 171, distance: 76.6
click at [173, 171] on div "Esta vista crop_square 19 restaurant 49 filter_list 2 [PERSON_NAME] 20:30 SALON…" at bounding box center [434, 230] width 869 height 352
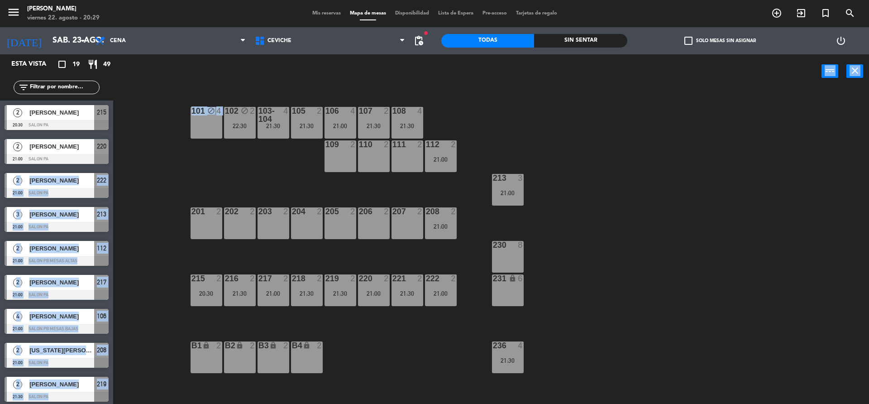
click at [176, 171] on div "101 block 4 102 block 2 22:30 103-104 4 21:30 105 2 21:30 106 4 21:00 107 2 21:…" at bounding box center [496, 249] width 748 height 316
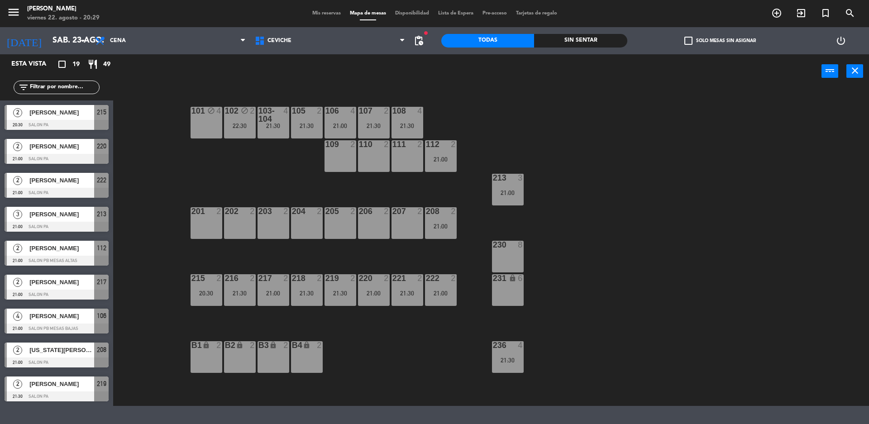
click at [132, 162] on div "101 block 4 102 block 2 22:30 103-104 4 21:30 105 2 21:30 106 4 21:00 107 2 21:…" at bounding box center [496, 249] width 748 height 316
click at [194, 126] on div "101 block 4" at bounding box center [207, 123] width 32 height 32
click at [184, 165] on div "101 block 4 102 block 2 22:30 103-104 4 21:30 105 2 21:30 106 4 21:00 107 2 21:…" at bounding box center [496, 249] width 748 height 316
drag, startPoint x: 81, startPoint y: 184, endPoint x: 97, endPoint y: 128, distance: 58.5
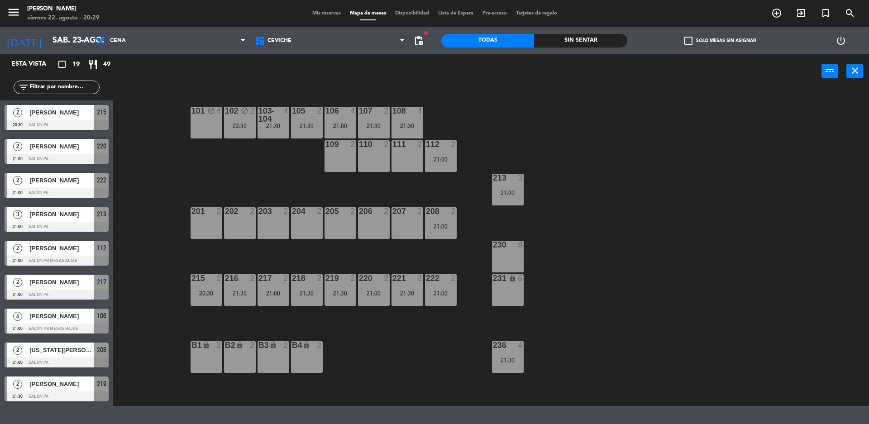
click at [97, 128] on div "Esta vista crop_square 19 restaurant 49 filter_list 2 [PERSON_NAME] 20:30 SALON…" at bounding box center [56, 239] width 113 height 370
click at [119, 177] on main "101 block 4 102 block 2 22:30 103-104 4 21:30 105 2 21:30 106 4 21:00 107 2 21:…" at bounding box center [491, 244] width 756 height 324
